Goal: Task Accomplishment & Management: Use online tool/utility

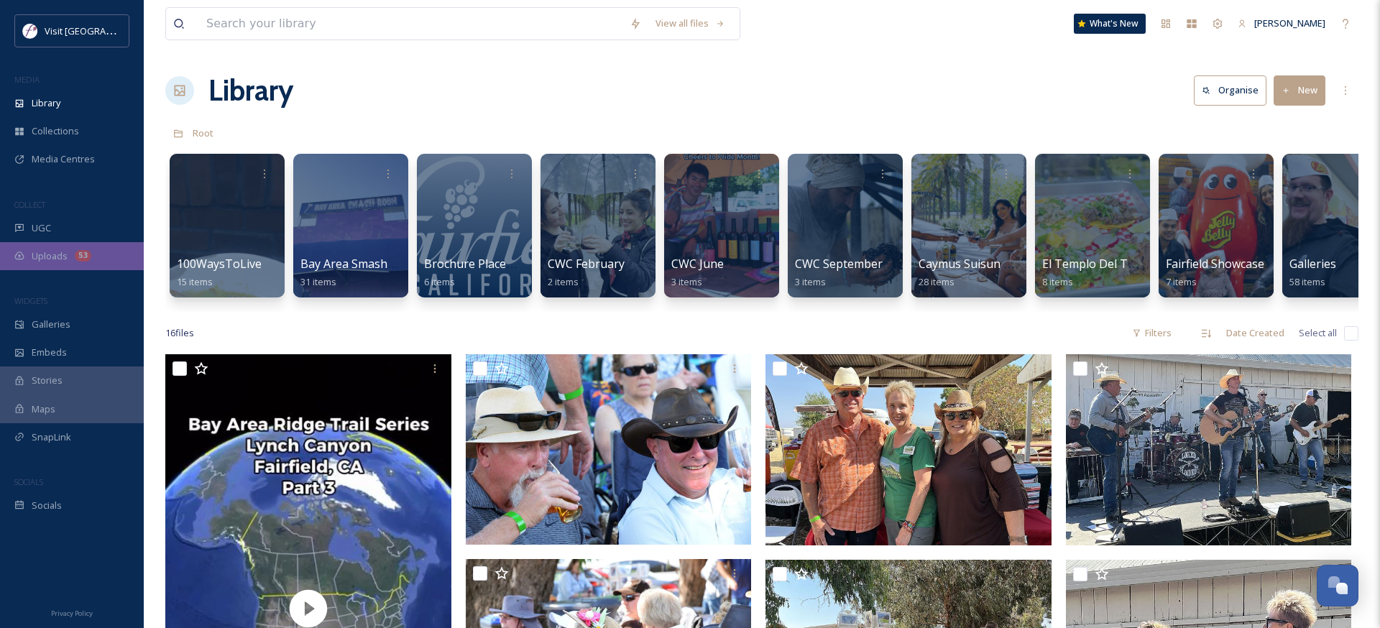
click at [54, 249] on span "Uploads" at bounding box center [50, 256] width 36 height 14
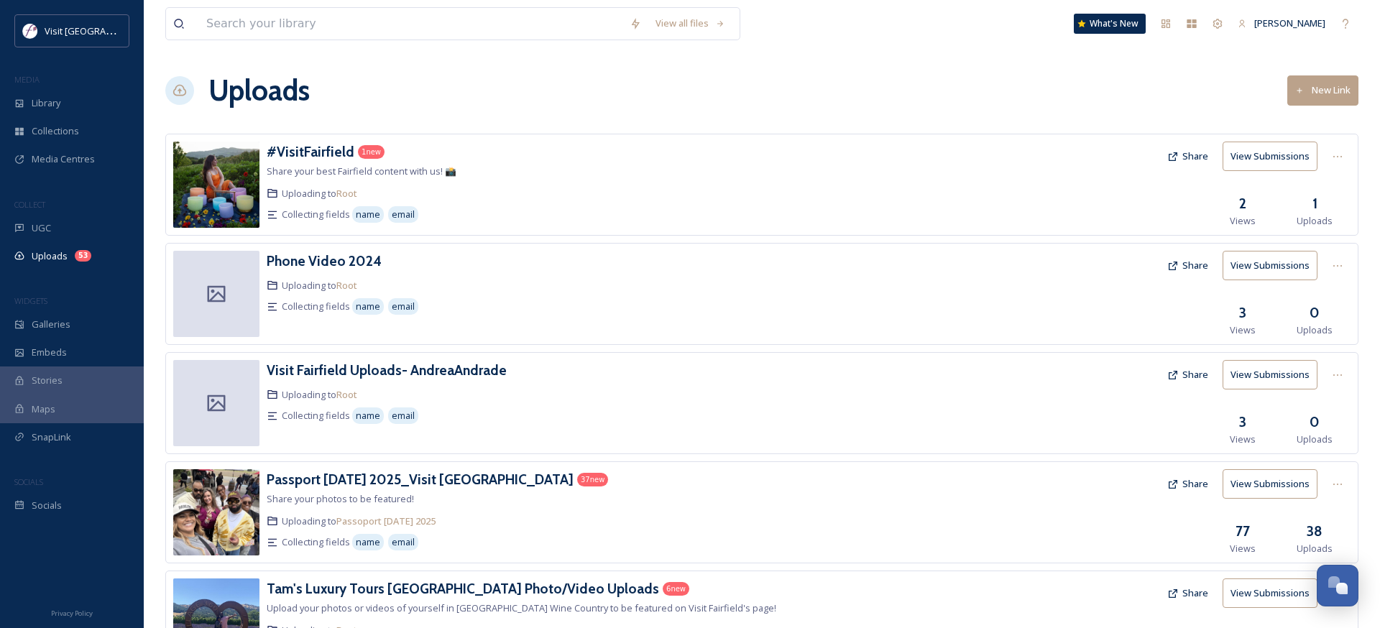
click at [1320, 78] on button "New Link" at bounding box center [1323, 89] width 71 height 29
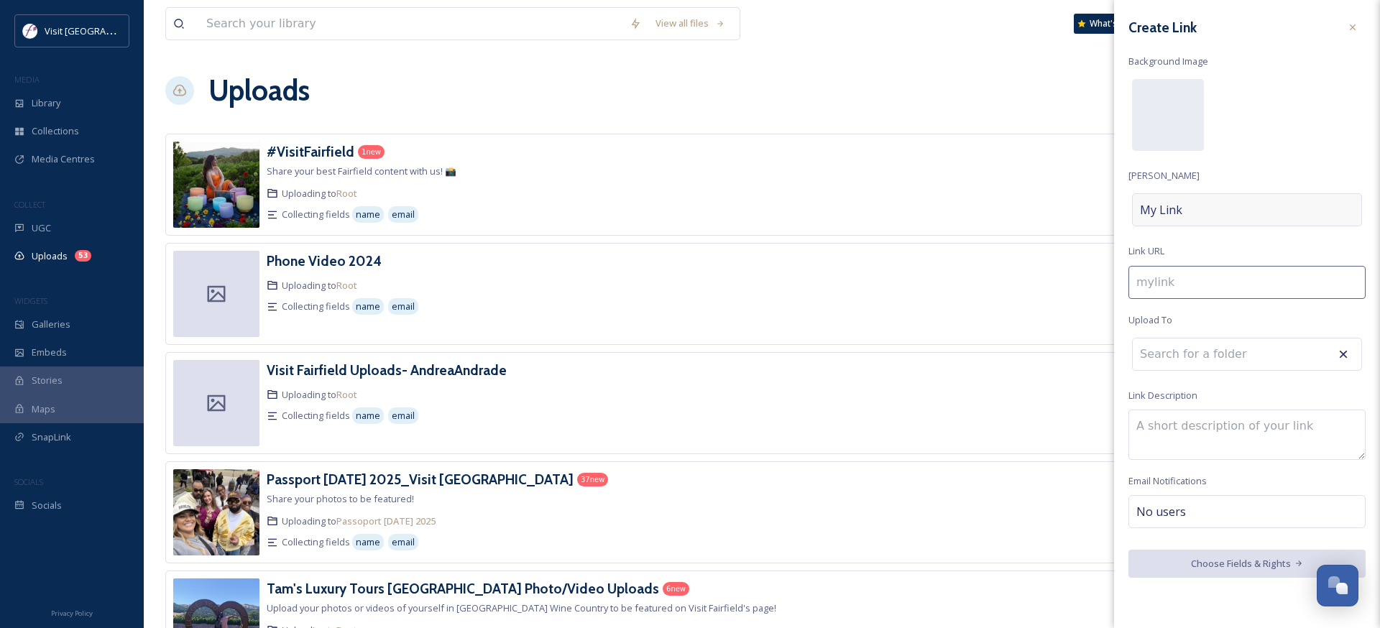
click at [1201, 206] on div "My Link" at bounding box center [1247, 209] width 230 height 33
type input "s"
type input "S"
type input "se"
type input "Se"
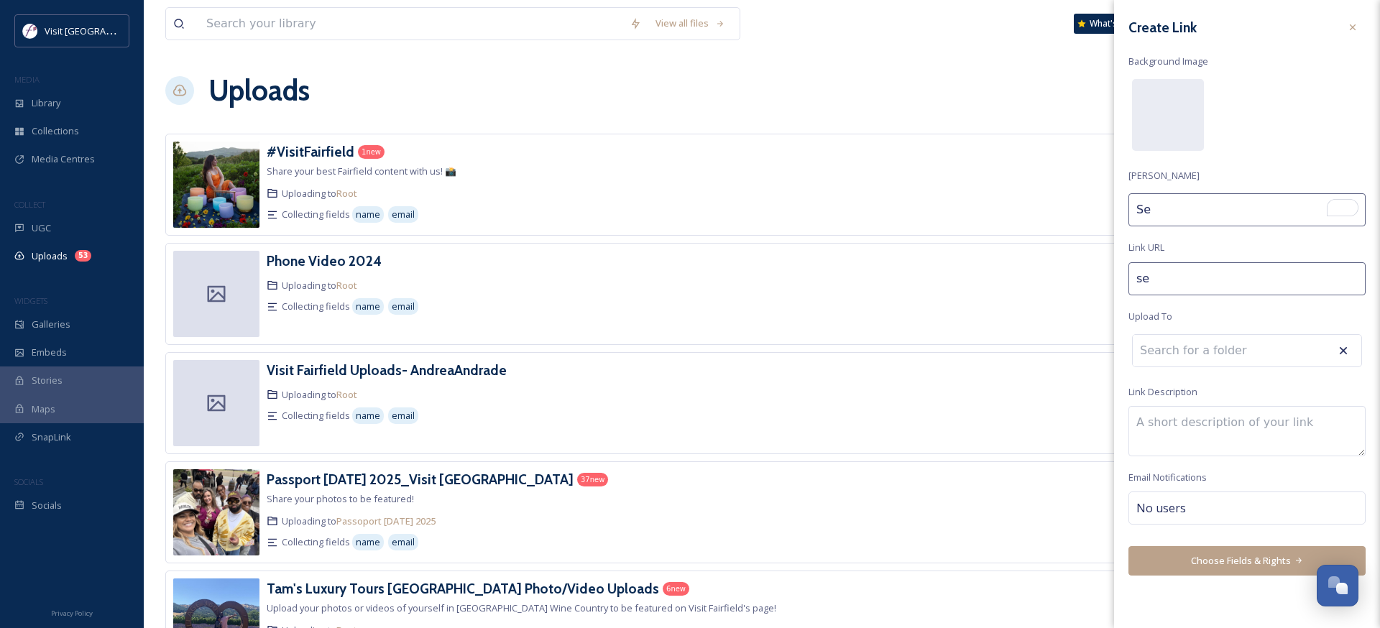
type input "sen"
type input "Sen"
type input "sent"
type input "Sent"
type input "senti"
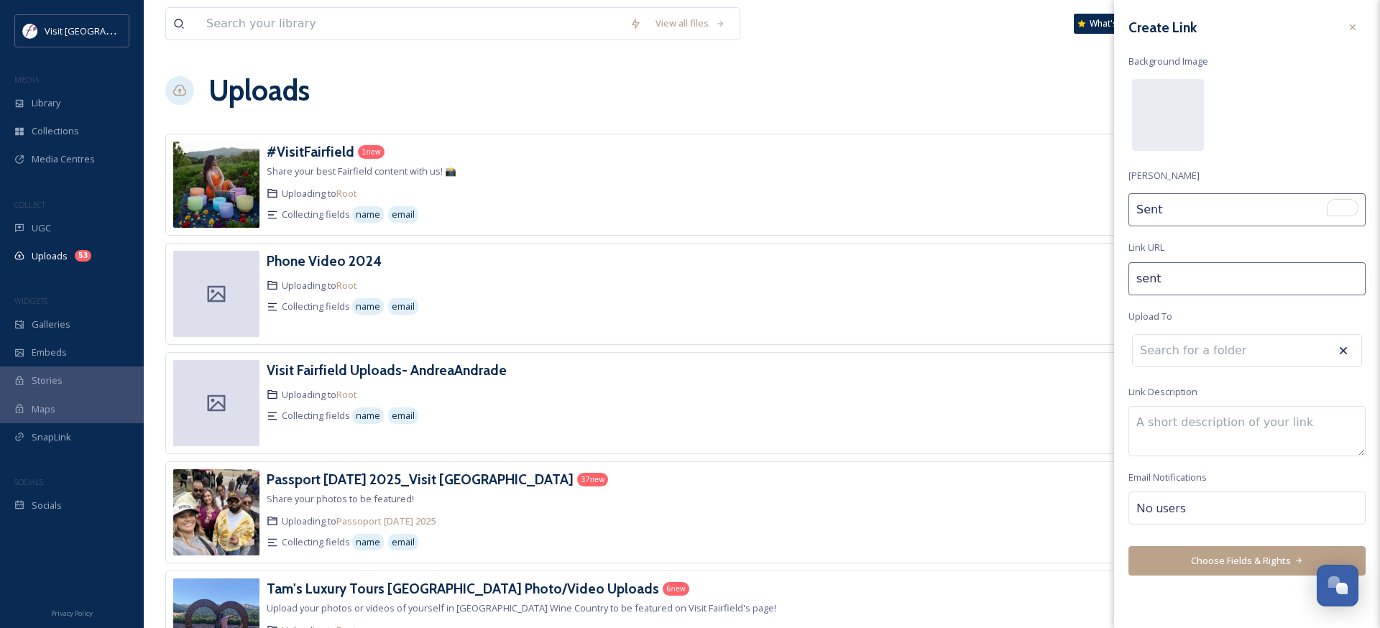
type input "Senti"
type input "sentiv"
type input "Sentiv"
type input "sentivo"
type input "Sentivo"
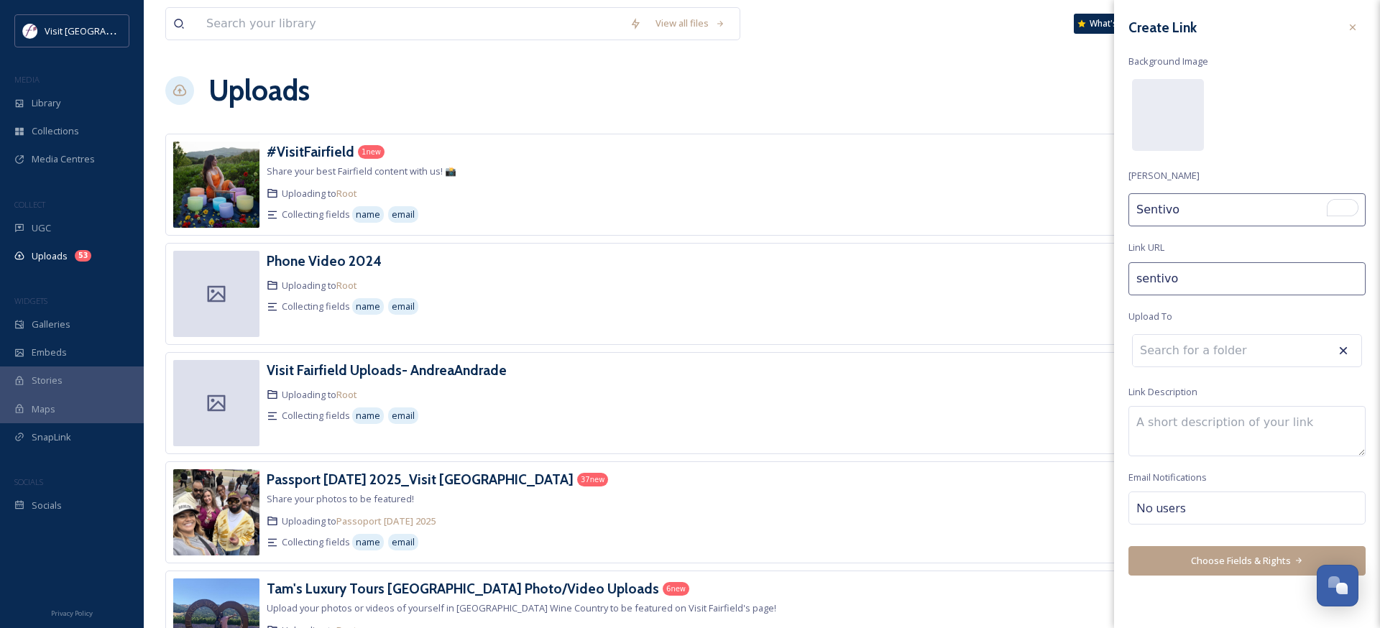
type input "sentivo-"
type input "Sentivo"
click at [1229, 211] on div "Sentivo" at bounding box center [1247, 209] width 230 height 33
type input "sentivo-s"
type input "Sentivo S"
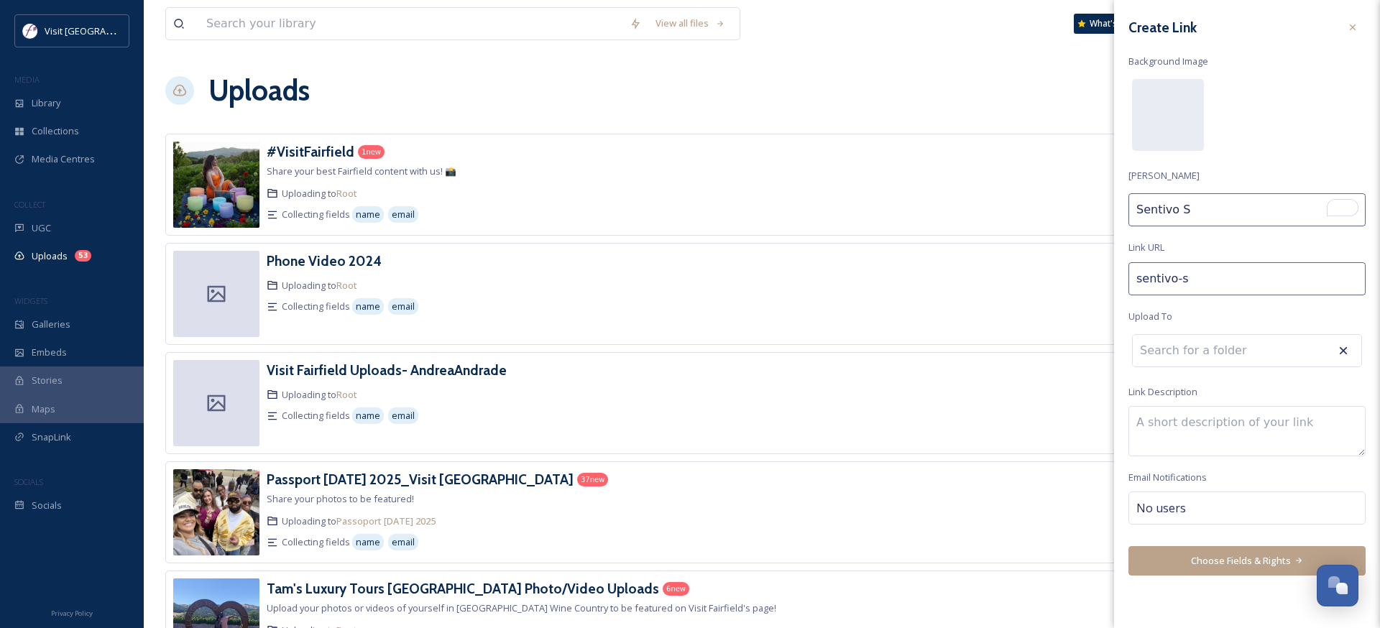
type input "sentivo-su"
type input "Sentivo Su"
type input "sentivo-sui"
type input "Sentivo Sui"
type input "sentivo-suis"
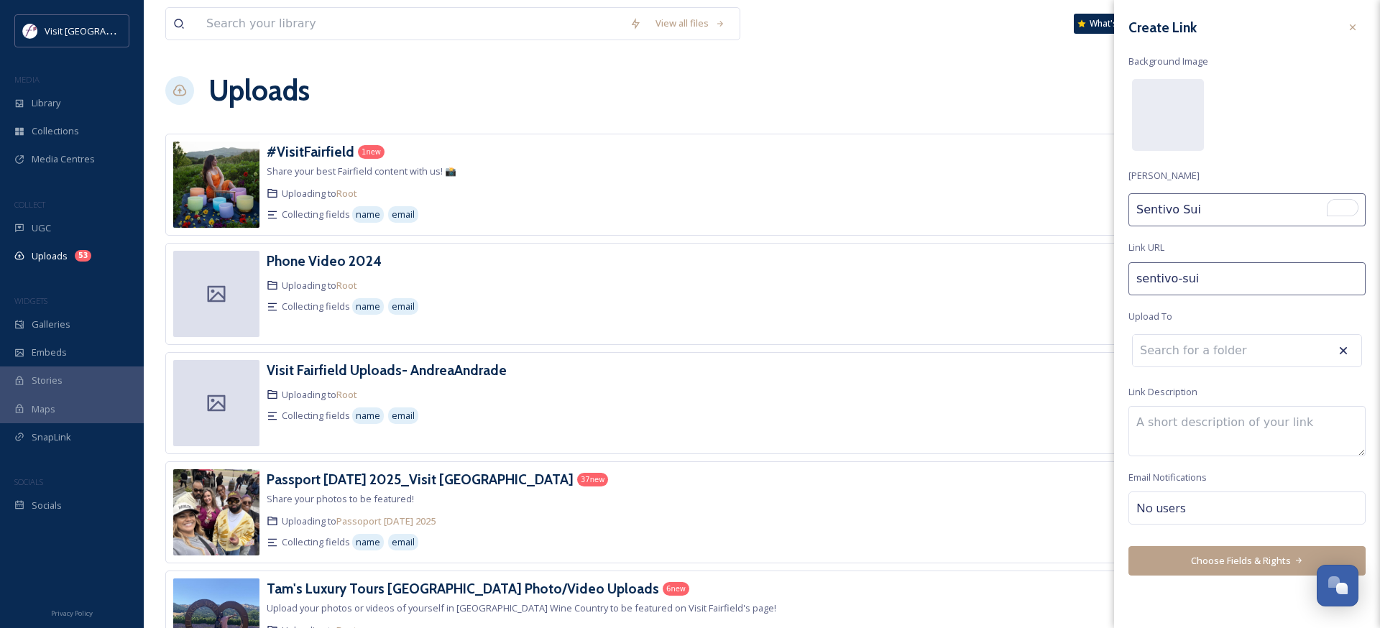
type input "Sentivo Suis"
type input "sentivo-suisu"
type input "Sentivo Suisu"
type input "sentivo-suisun"
type input "Sentivo Suisun"
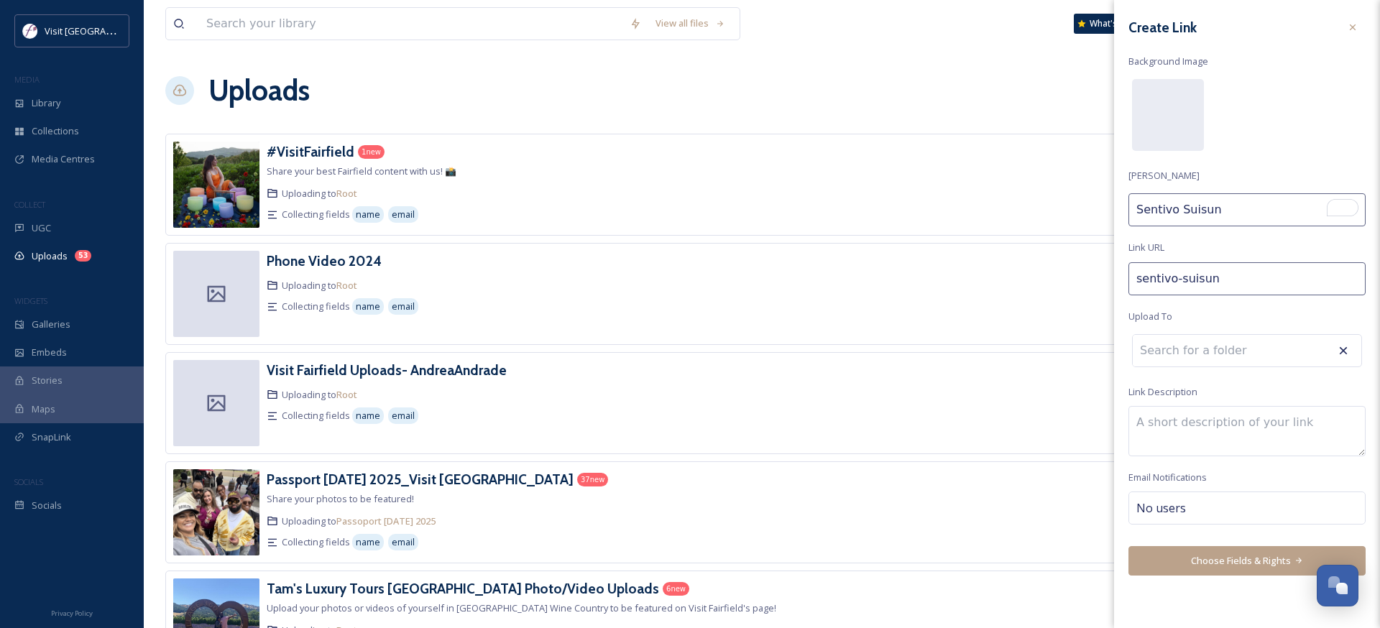
type input "sentivo-suisun-"
type input "Sentivo Suisun"
type input "sentivo-suisun-v"
type input "Sentivo Suisun V"
type input "sentivo-suisun-va"
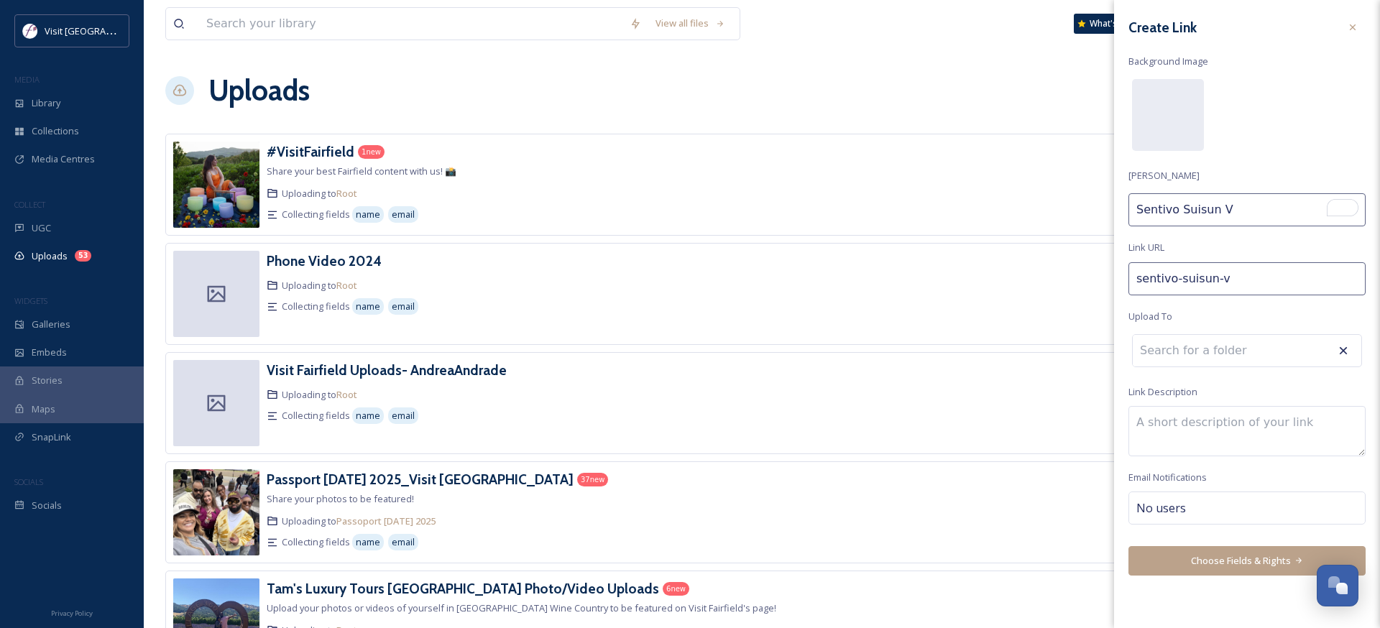
type input "Sentivo Suisun VA"
type input "sentivo-suisun-val"
type input "Sentivo Suisun VAl"
type input "sentivo-suisun-vall"
type input "Sentivo Suisun VAll"
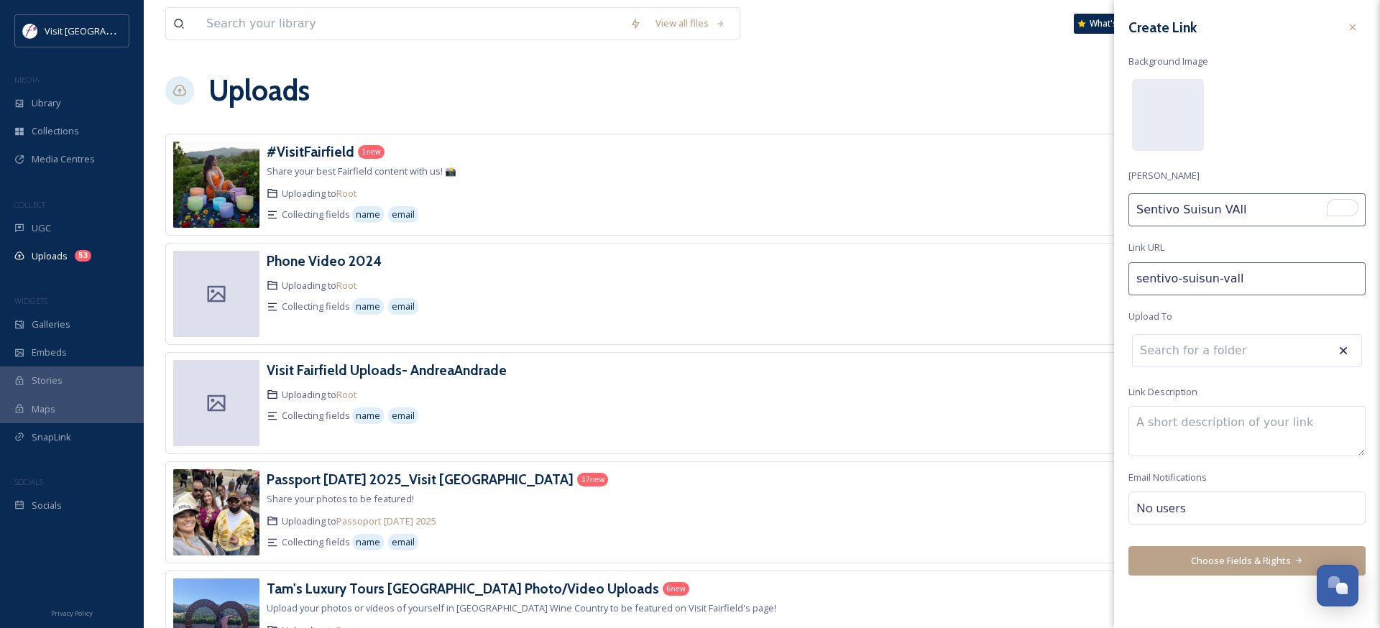
type input "sentivo-suisun-[GEOGRAPHIC_DATA]"
type input "Sentivo Suisun [PERSON_NAME]"
type input "sentivo-[GEOGRAPHIC_DATA]-valley"
type input "Sentivo [PERSON_NAME]"
click at [1237, 567] on button "Choose Fields & Rights" at bounding box center [1247, 560] width 237 height 29
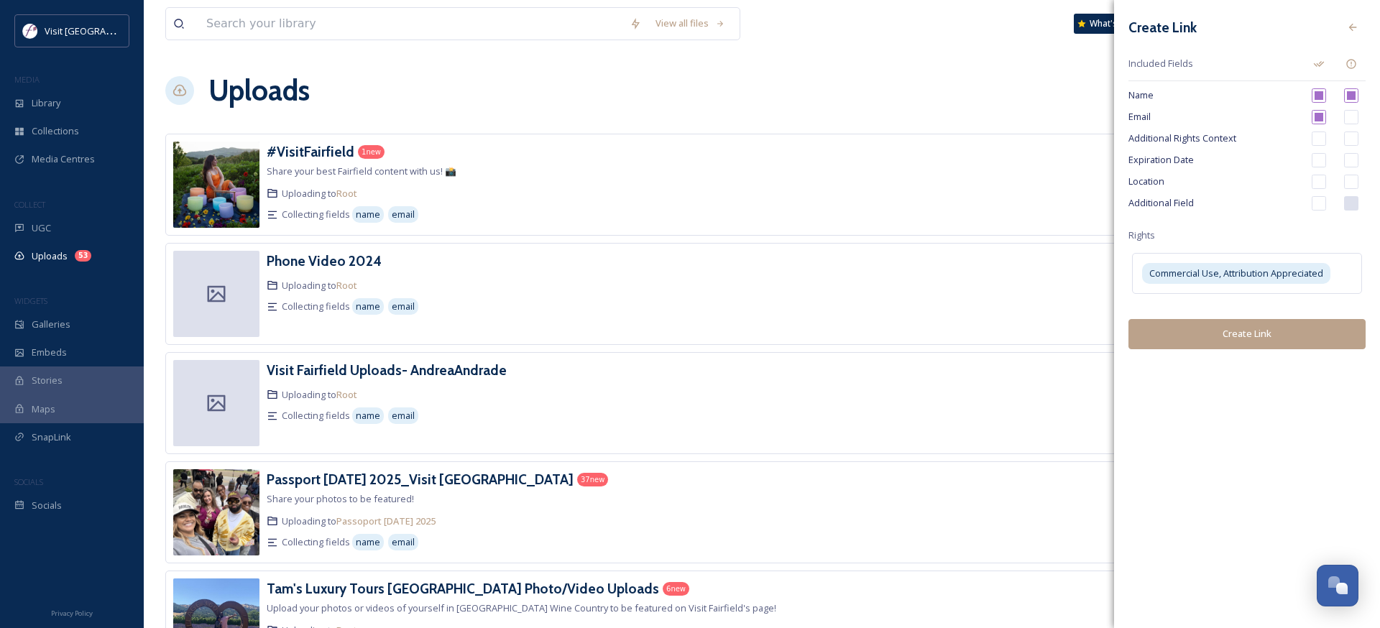
click at [1349, 95] on input "checkbox" at bounding box center [1352, 95] width 14 height 14
checkbox input "true"
click at [1262, 336] on button "Create Link" at bounding box center [1247, 333] width 237 height 29
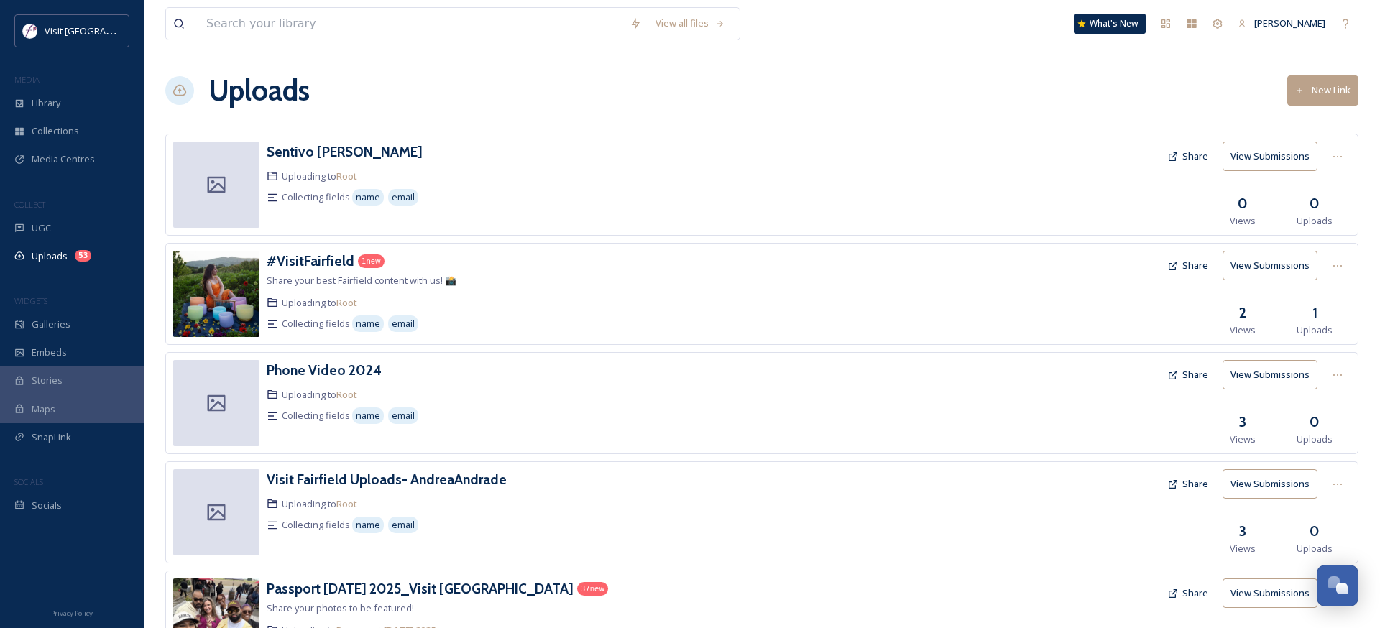
click at [1198, 153] on button "Share" at bounding box center [1187, 156] width 55 height 28
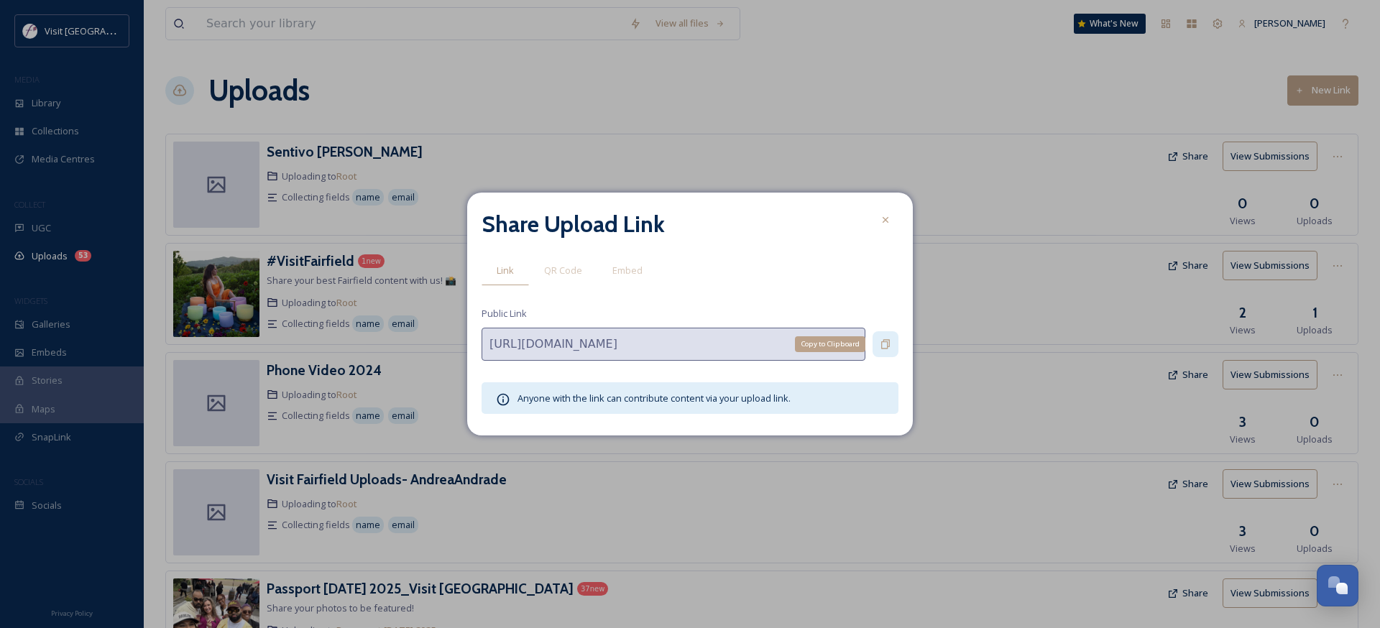
click at [884, 348] on icon at bounding box center [886, 345] width 12 height 12
click at [898, 341] on div "Copy to Clipboard" at bounding box center [886, 344] width 26 height 26
